Goal: Transaction & Acquisition: Purchase product/service

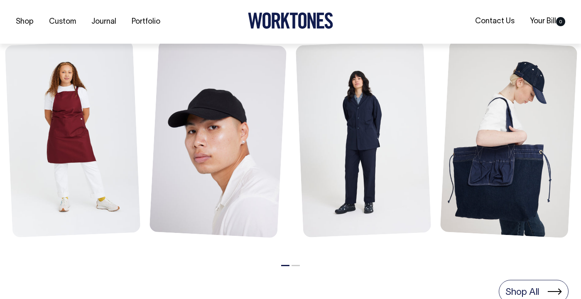
scroll to position [378, 0]
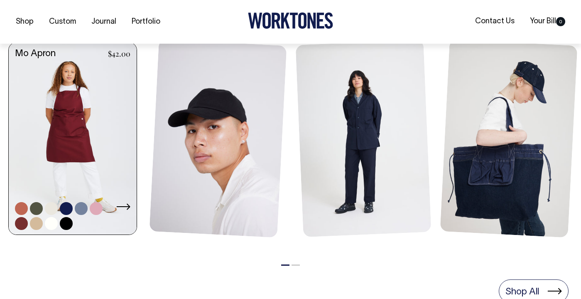
click at [74, 81] on link at bounding box center [73, 139] width 128 height 194
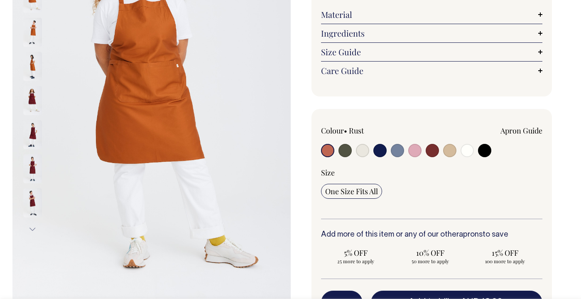
scroll to position [152, 0]
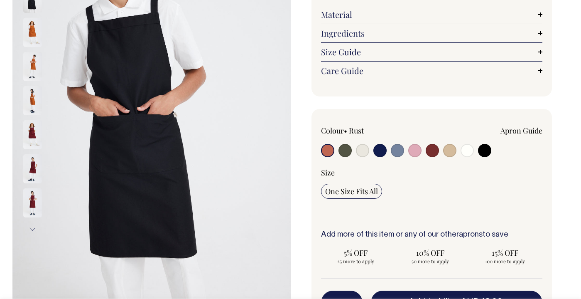
click at [27, 129] on img at bounding box center [32, 134] width 19 height 29
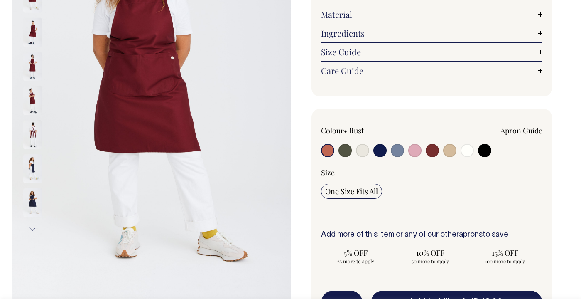
click at [30, 134] on img at bounding box center [32, 134] width 19 height 29
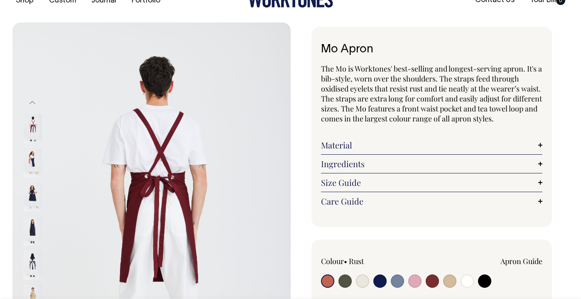
scroll to position [22, 0]
click at [363, 276] on input "radio" at bounding box center [362, 280] width 13 height 13
radio input "true"
select select "Natural"
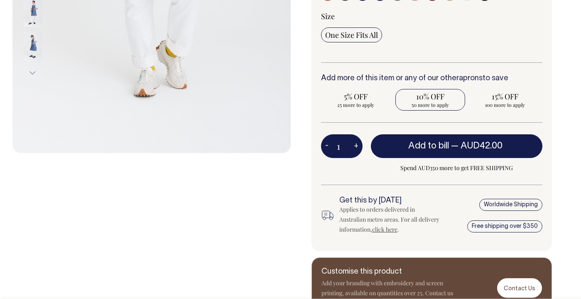
scroll to position [308, 0]
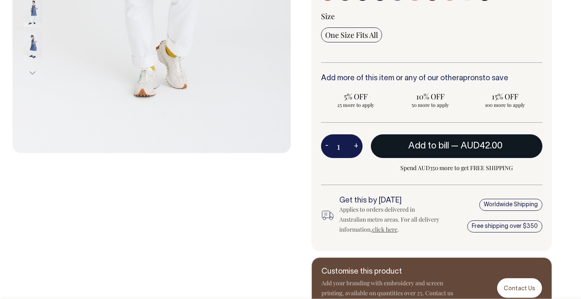
click at [438, 149] on span "Add to bill" at bounding box center [428, 146] width 41 height 8
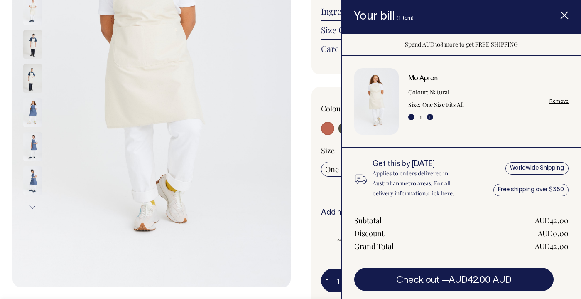
scroll to position [174, 0]
click at [280, 93] on img at bounding box center [151, 79] width 278 height 418
click at [568, 17] on icon "Item added to your cart" at bounding box center [565, 16] width 8 height 8
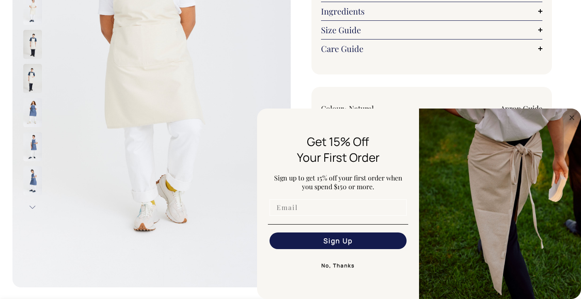
click at [355, 212] on input "Email" at bounding box center [338, 207] width 137 height 17
type input "indiradevayanti@gmail.com"
click input "Submit" at bounding box center [0, 0] width 0 height 0
click at [330, 242] on button "Sign Up" at bounding box center [338, 240] width 137 height 17
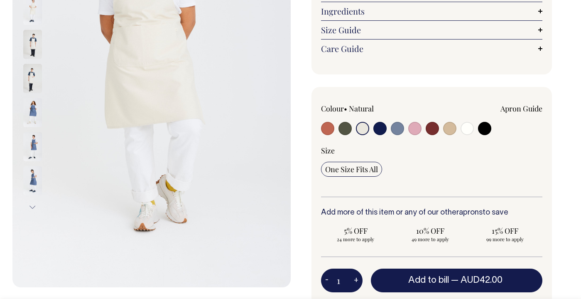
click at [452, 128] on input "radio" at bounding box center [449, 128] width 13 height 13
radio input "true"
select select "Khaki"
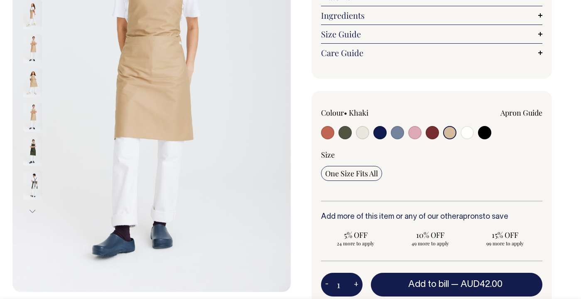
scroll to position [170, 0]
click at [379, 132] on input "radio" at bounding box center [380, 132] width 13 height 13
radio input "true"
select select "Dark Navy"
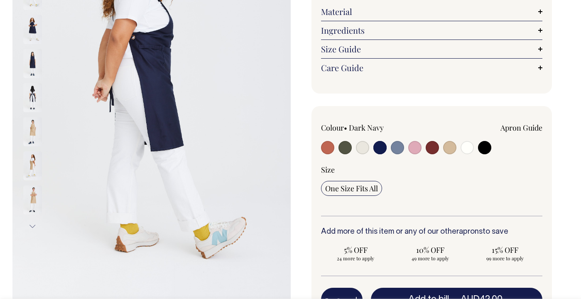
scroll to position [155, 0]
click at [463, 145] on input "radio" at bounding box center [467, 147] width 13 height 13
radio input "true"
select select "Off-White"
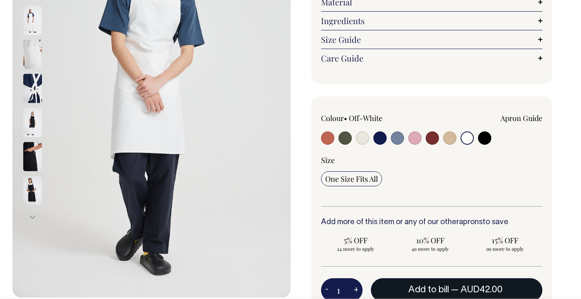
scroll to position [165, 0]
click at [402, 283] on button "Add to bill — AUD42.00" at bounding box center [457, 289] width 172 height 23
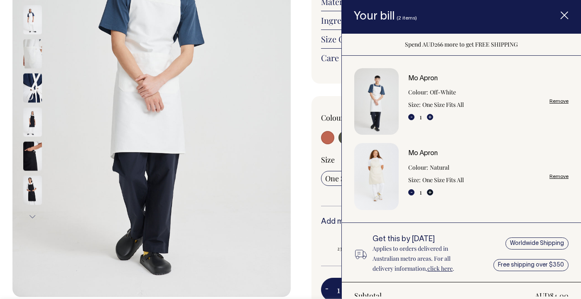
click at [433, 192] on button "+" at bounding box center [430, 192] width 6 height 6
type input "2"
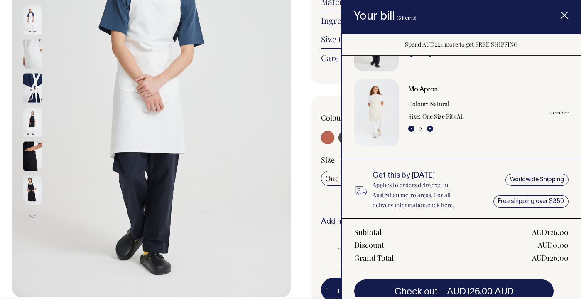
scroll to position [63, 0]
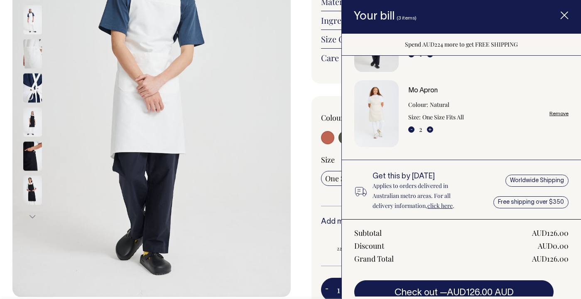
click at [310, 143] on div "Mo Apron The Mo is Worktones' best-selling and longest-serving apron. It's a bi…" at bounding box center [430, 172] width 278 height 578
click at [562, 16] on icon "Item added to your cart" at bounding box center [565, 16] width 8 height 8
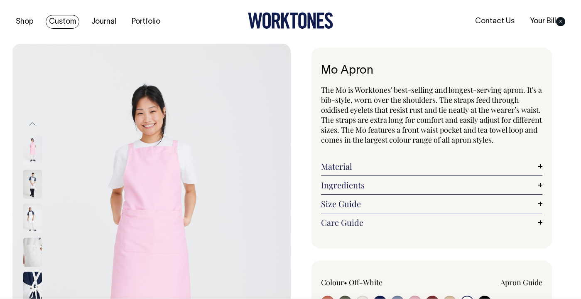
scroll to position [0, 0]
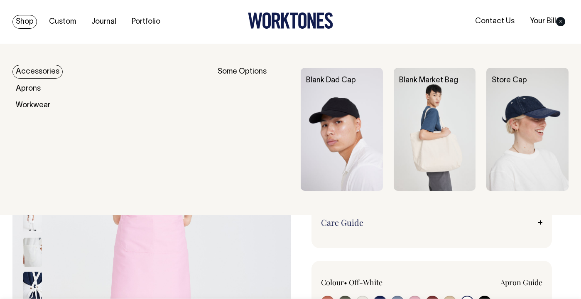
click at [33, 68] on link "Accessories" at bounding box center [37, 72] width 50 height 14
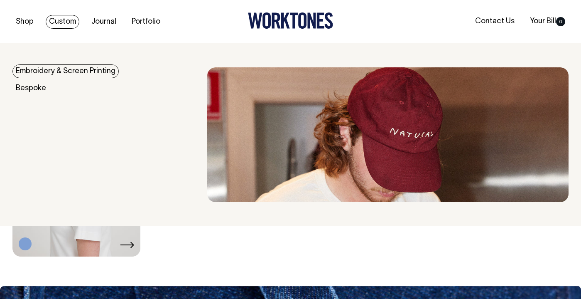
scroll to position [805, 0]
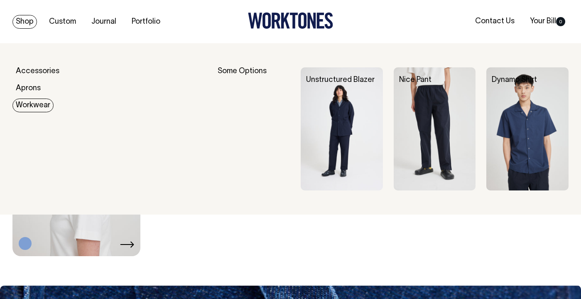
click at [444, 119] on img at bounding box center [435, 128] width 82 height 123
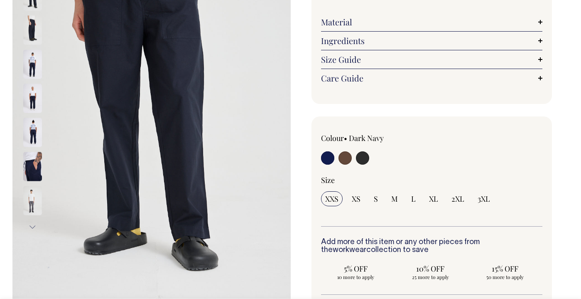
scroll to position [154, 0]
click at [34, 94] on img at bounding box center [32, 98] width 19 height 29
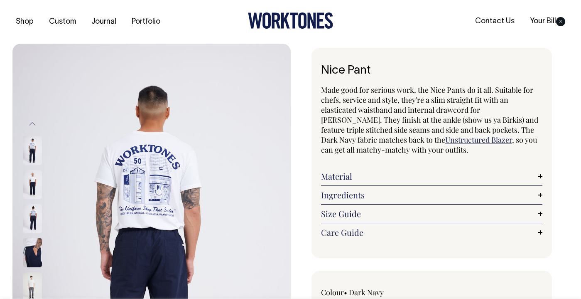
scroll to position [0, 0]
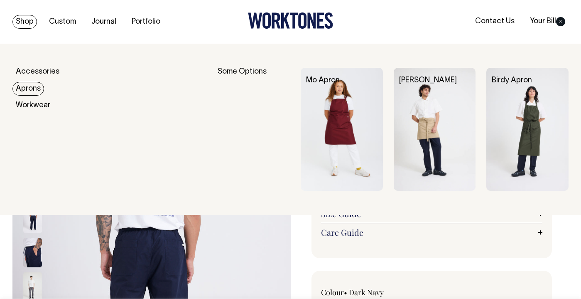
click at [32, 91] on link "Aprons" at bounding box center [28, 89] width 32 height 14
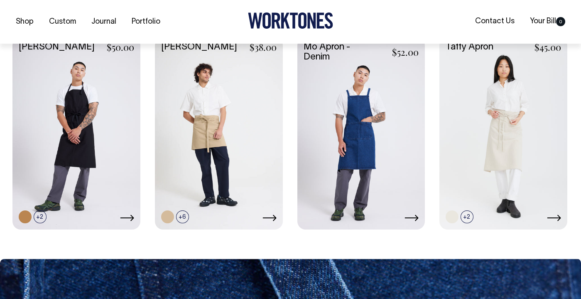
scroll to position [419, 0]
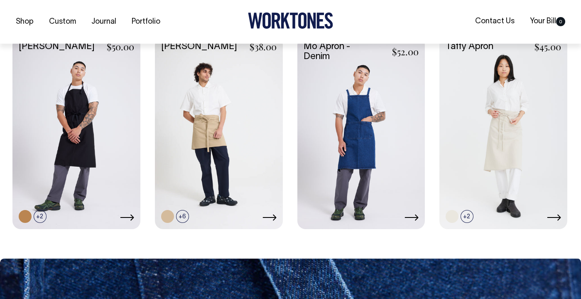
click at [394, 136] on link at bounding box center [362, 132] width 128 height 190
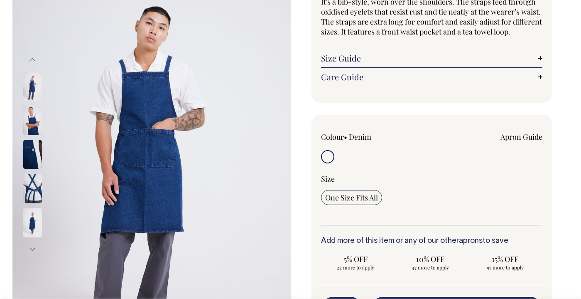
scroll to position [98, 0]
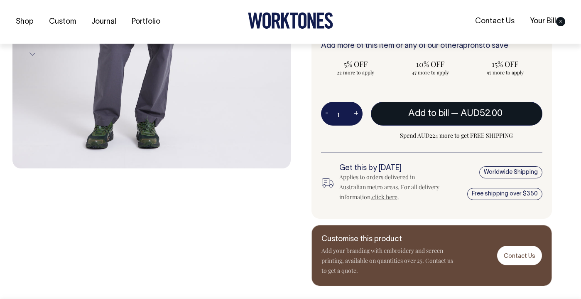
click at [429, 125] on button "Add to bill — AUD52.00" at bounding box center [457, 113] width 172 height 23
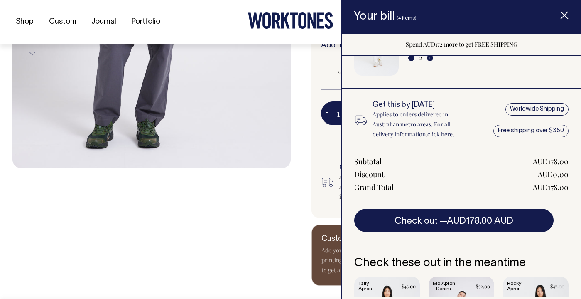
scroll to position [221, 0]
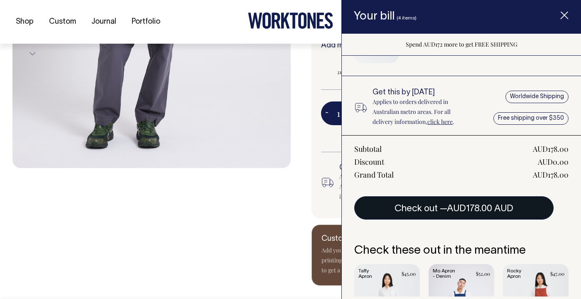
click at [479, 206] on span "AUD178.00 AUD" at bounding box center [480, 208] width 66 height 8
